Goal: Browse casually

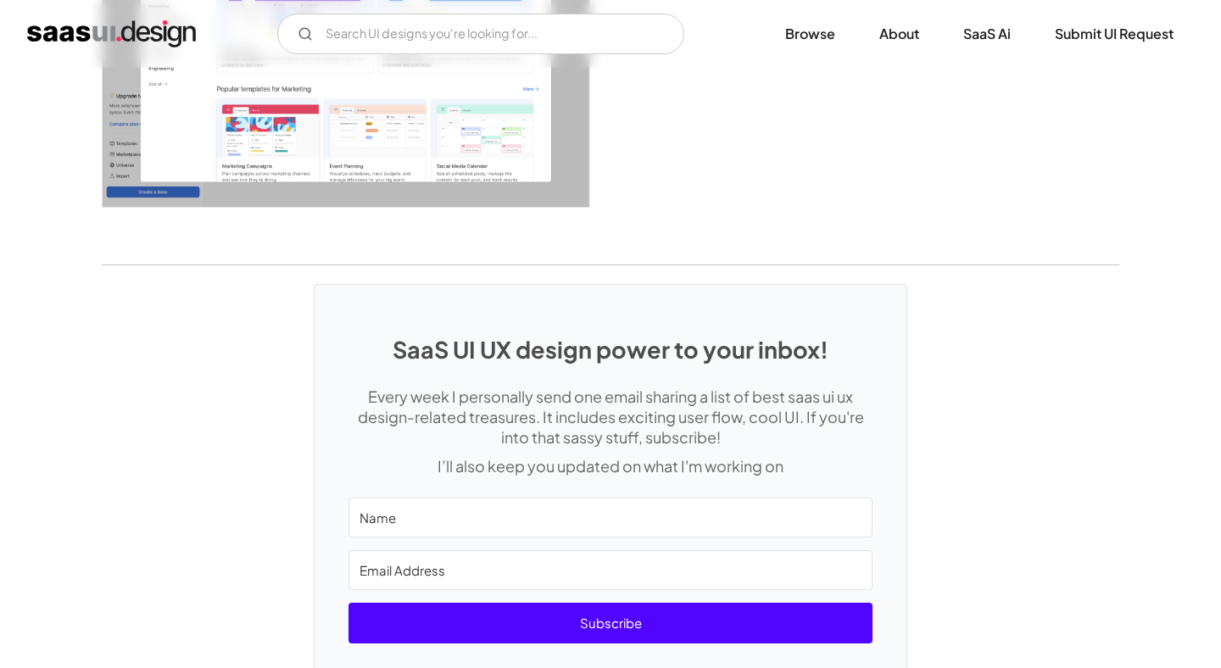
scroll to position [5108, 0]
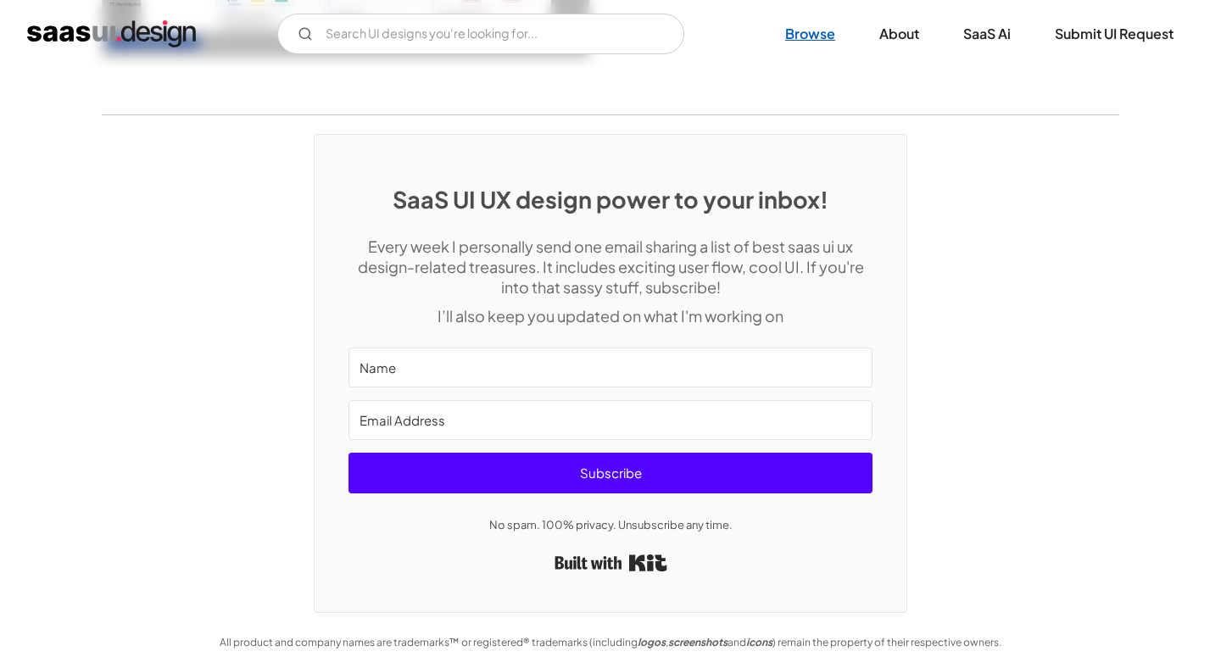
click at [823, 34] on link "Browse" at bounding box center [810, 33] width 91 height 37
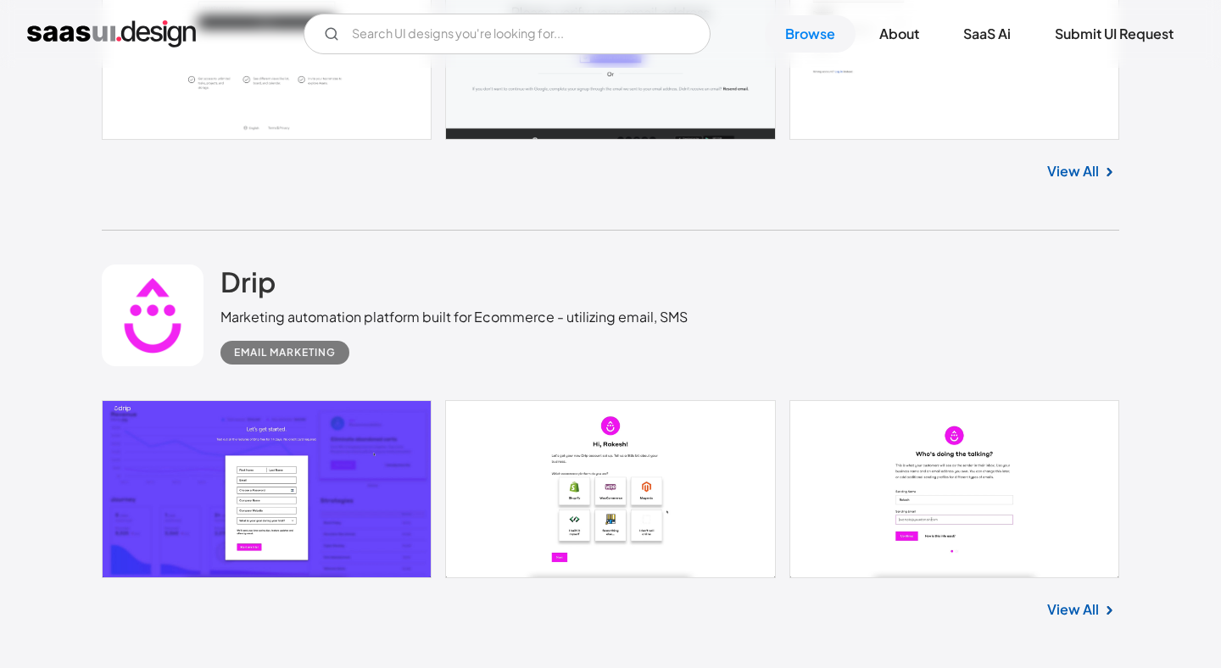
scroll to position [7037, 0]
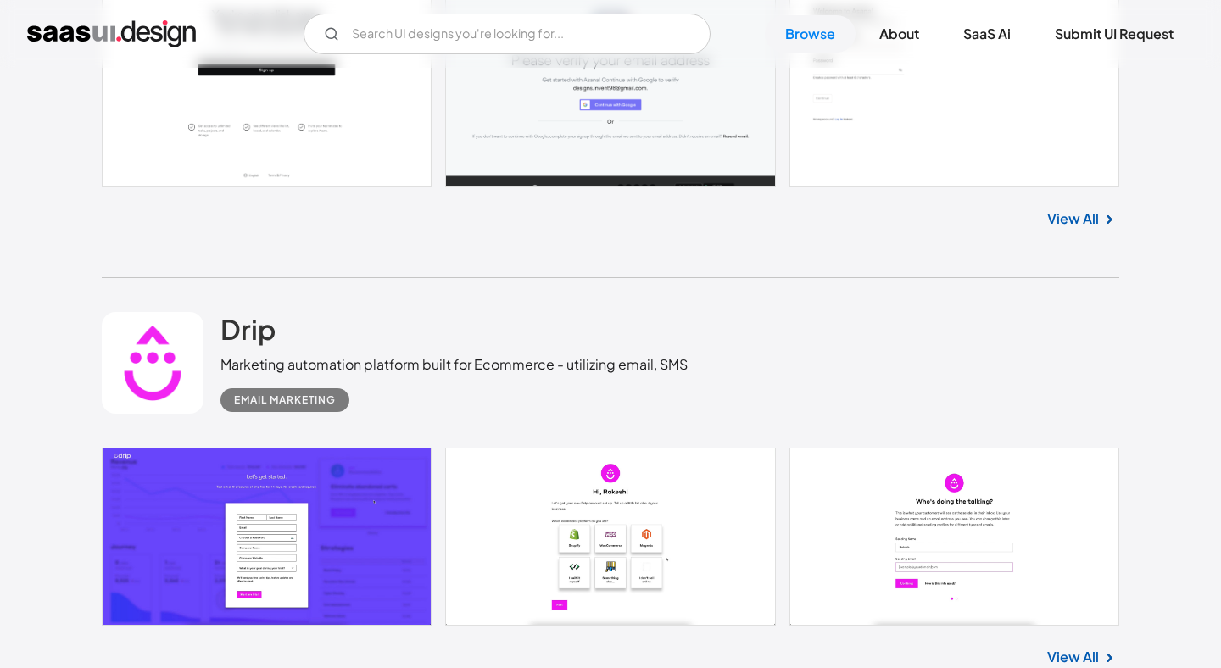
click at [1082, 222] on link "View All" at bounding box center [1074, 219] width 52 height 20
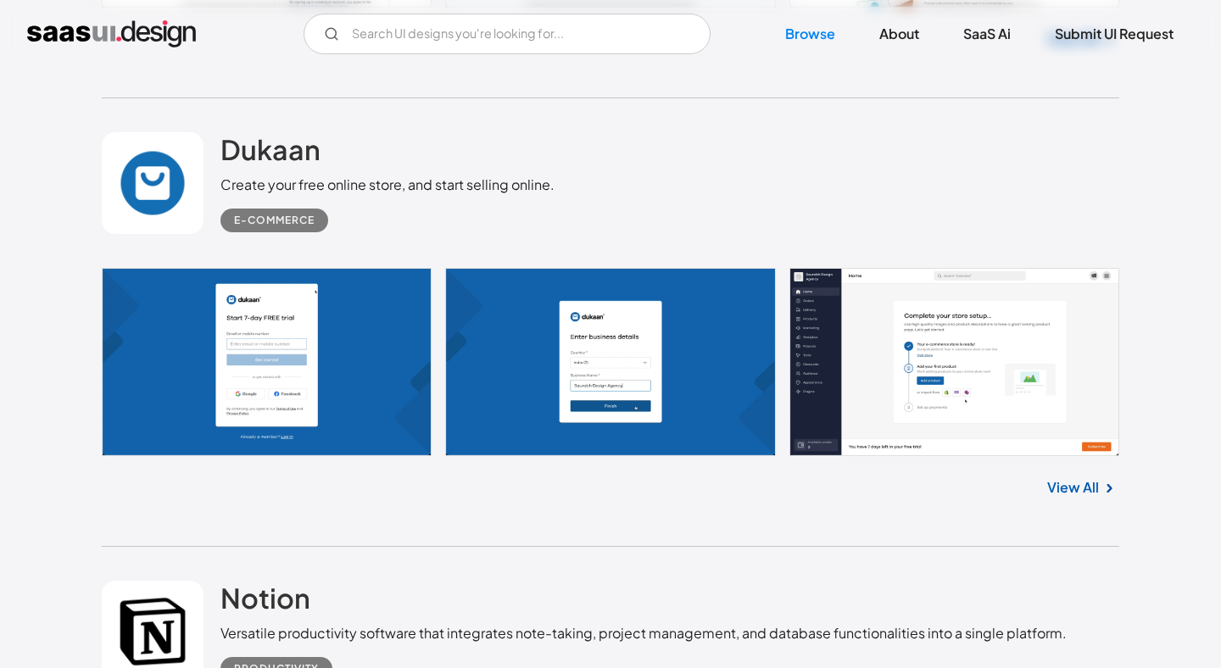
scroll to position [9620, 0]
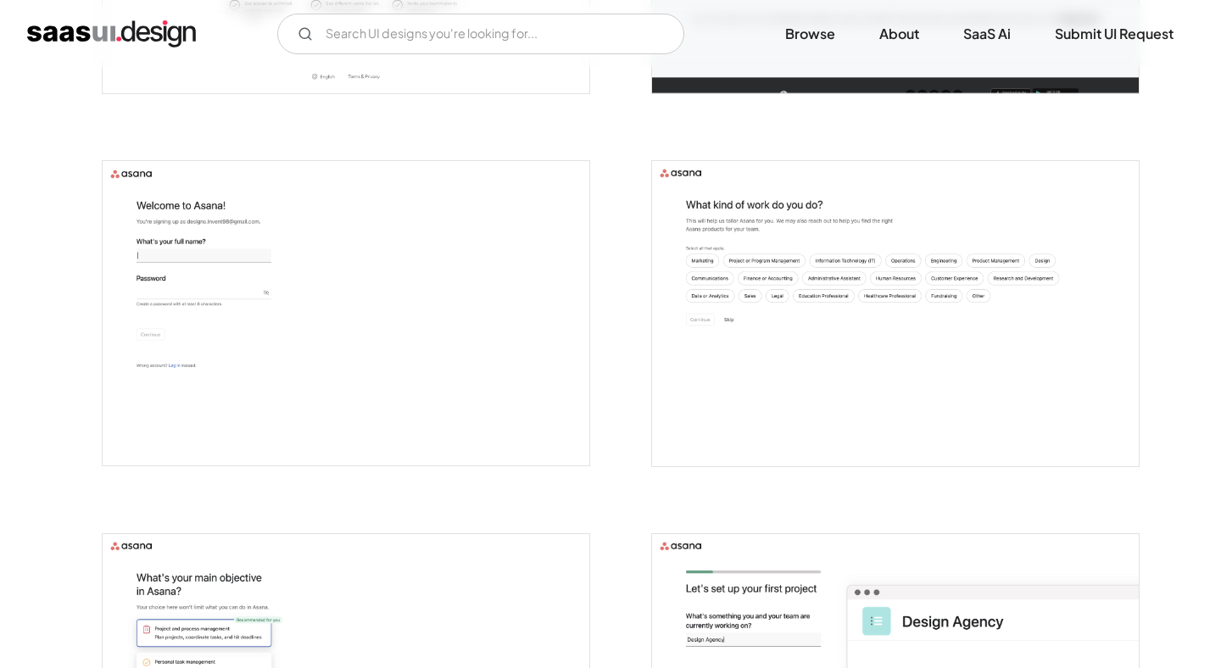
scroll to position [360, 0]
